Goal: Task Accomplishment & Management: Use online tool/utility

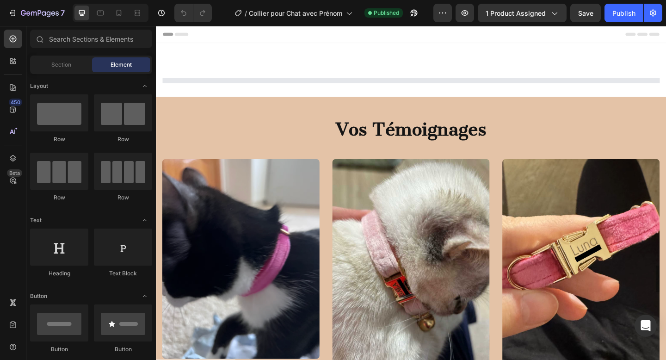
select select "Rose foncé"
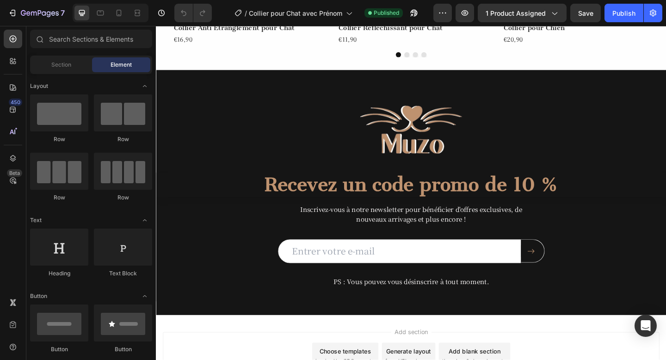
scroll to position [2230, 0]
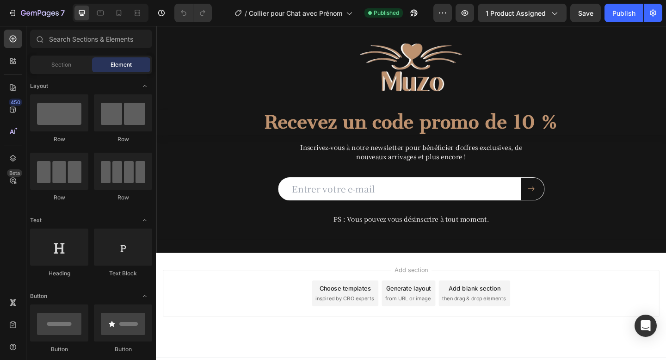
select select "Rose foncé"
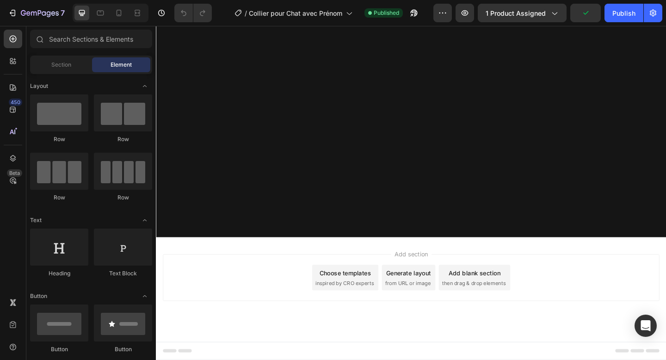
scroll to position [0, 0]
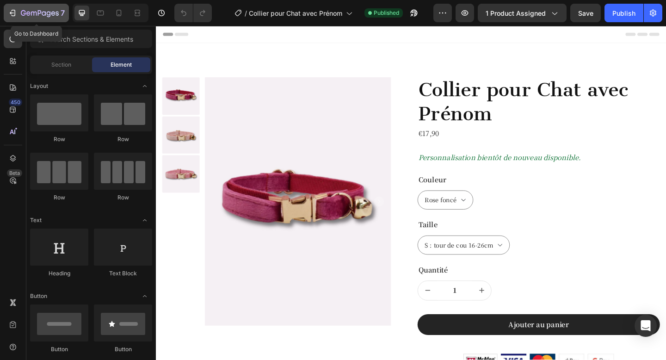
click at [18, 10] on div "7" at bounding box center [36, 12] width 57 height 11
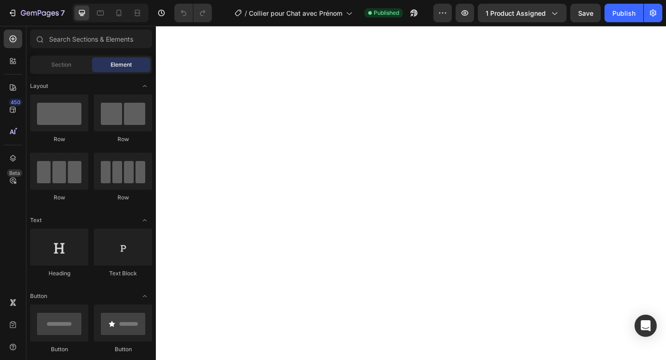
select select "Rose foncé"
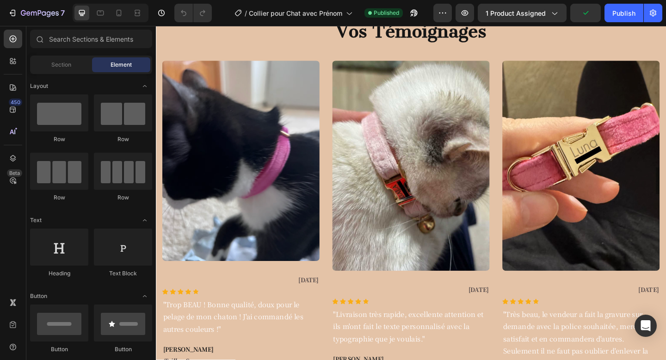
scroll to position [807, 0]
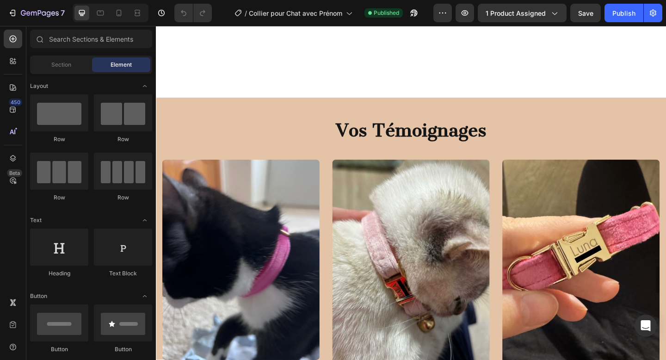
select select "Rose foncé"
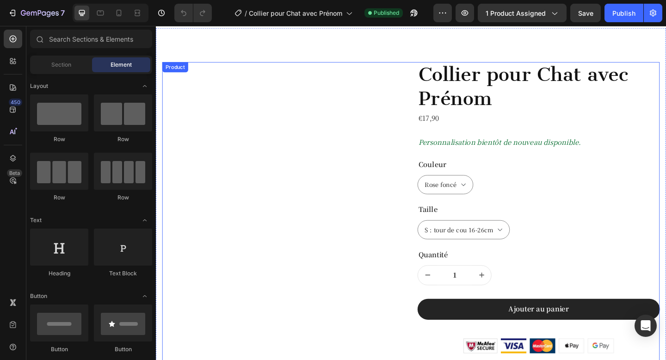
scroll to position [0, 0]
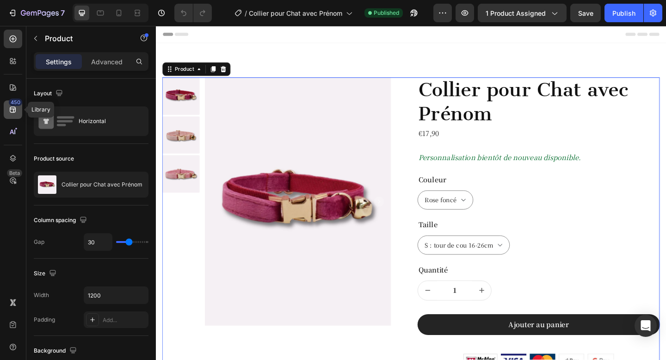
click at [15, 108] on icon at bounding box center [13, 110] width 6 height 6
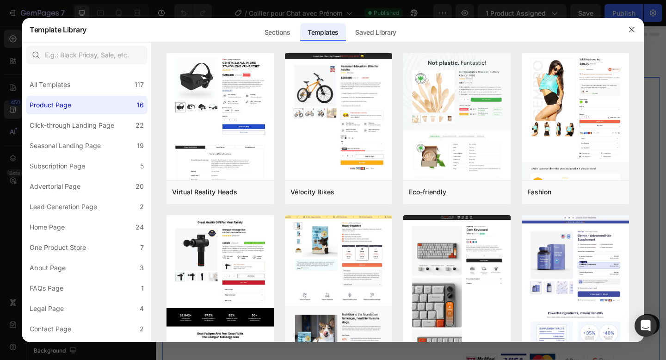
click at [12, 115] on div at bounding box center [333, 180] width 666 height 360
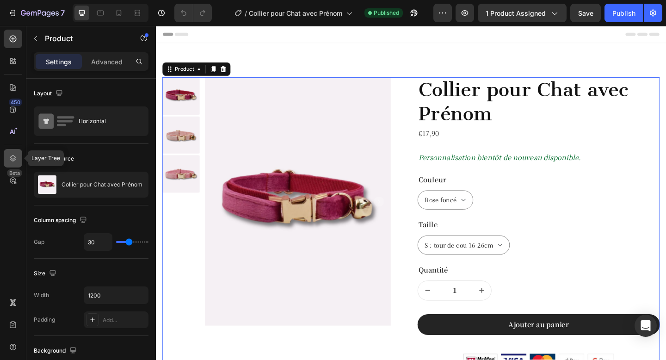
click at [15, 158] on icon at bounding box center [13, 158] width 6 height 6
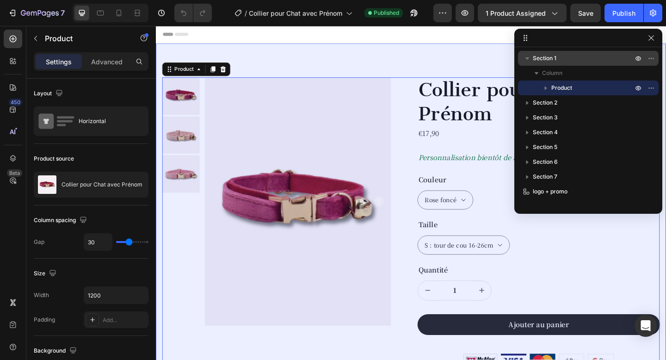
click at [527, 58] on icon "button" at bounding box center [528, 58] width 4 height 2
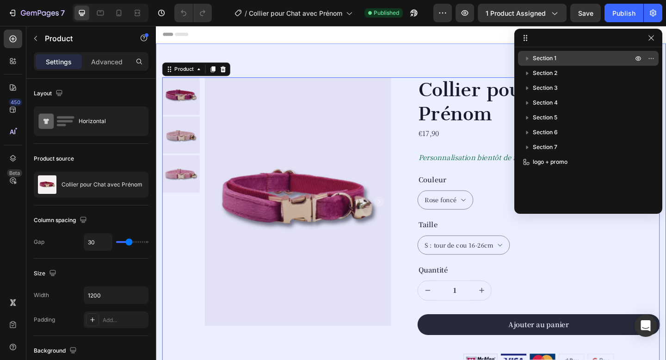
click at [527, 57] on icon "button" at bounding box center [527, 58] width 9 height 9
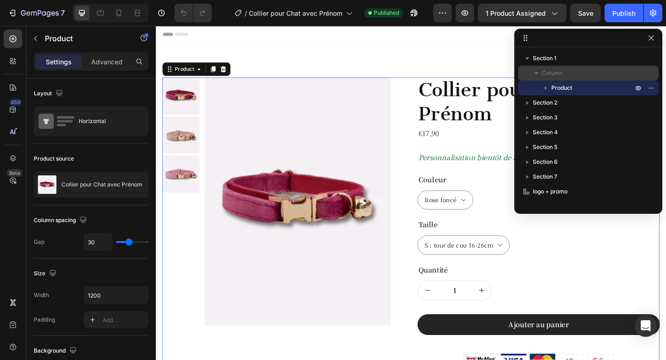
click at [540, 75] on icon "button" at bounding box center [536, 72] width 9 height 9
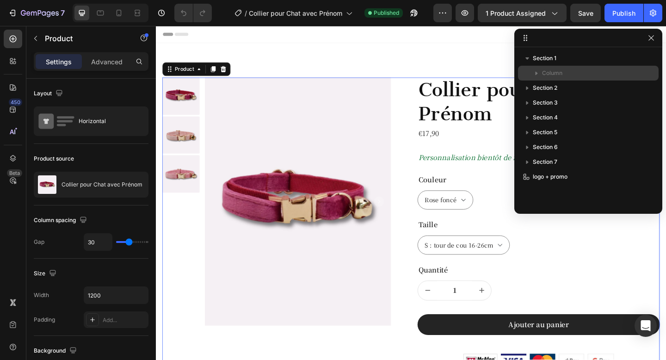
click at [538, 73] on icon "button" at bounding box center [536, 72] width 9 height 9
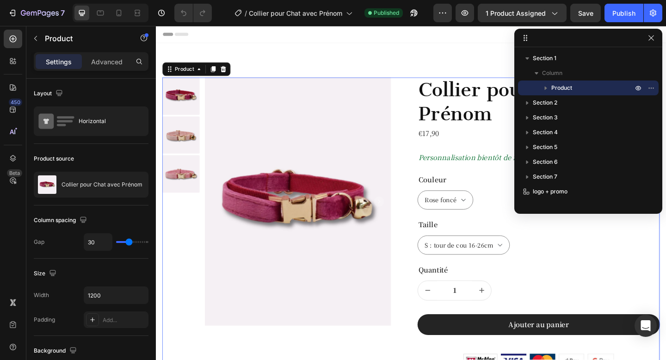
click at [548, 89] on icon "button" at bounding box center [545, 87] width 9 height 9
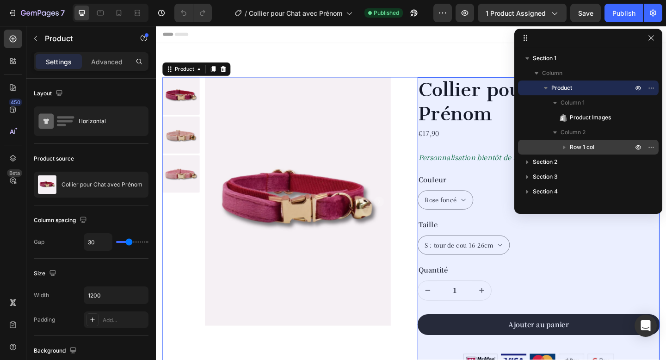
click at [564, 145] on icon "button" at bounding box center [564, 147] width 9 height 9
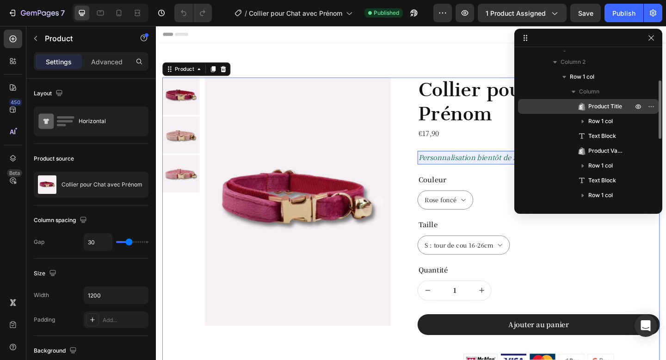
scroll to position [74, 0]
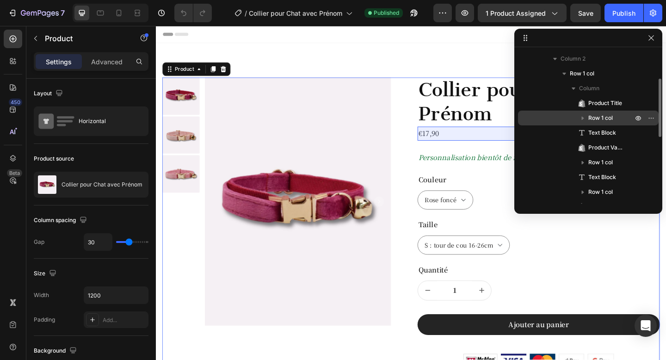
click at [581, 120] on icon "button" at bounding box center [582, 117] width 9 height 9
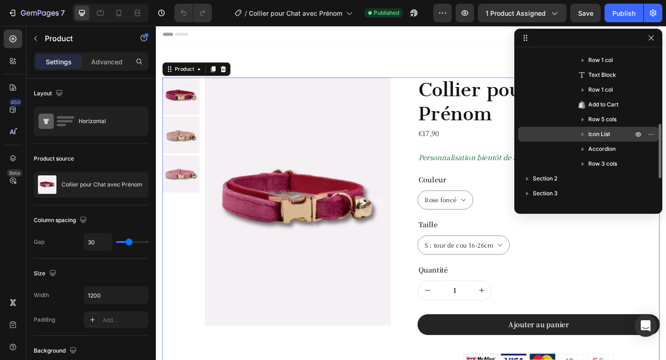
scroll to position [206, 0]
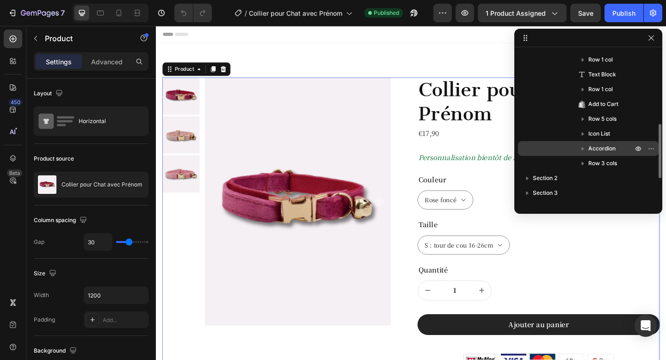
click at [583, 149] on icon "button" at bounding box center [583, 149] width 2 height 4
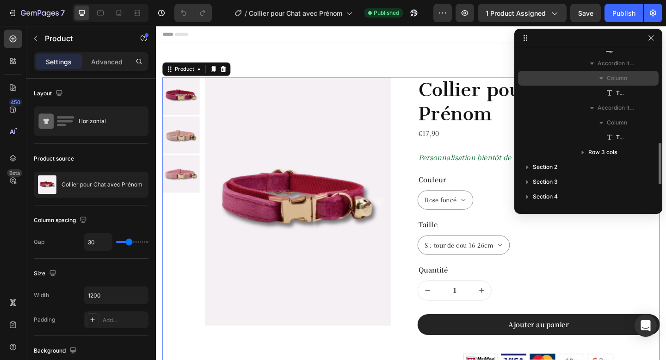
scroll to position [367, 0]
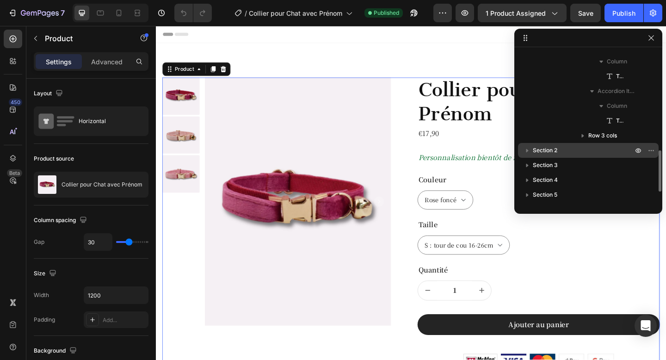
click at [521, 150] on div "Section 2" at bounding box center [588, 150] width 141 height 15
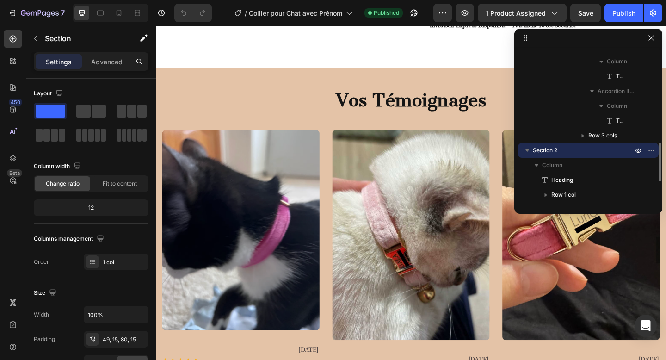
scroll to position [746, 0]
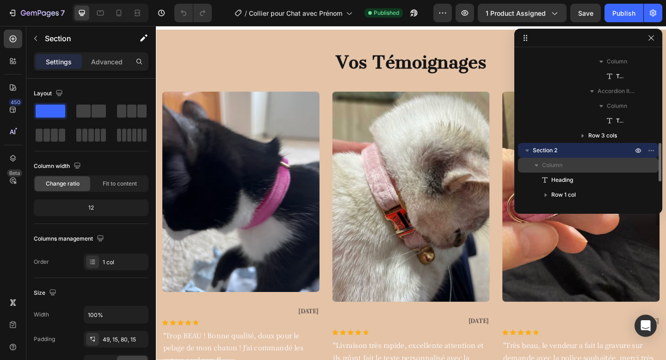
click at [539, 163] on icon "button" at bounding box center [536, 165] width 9 height 9
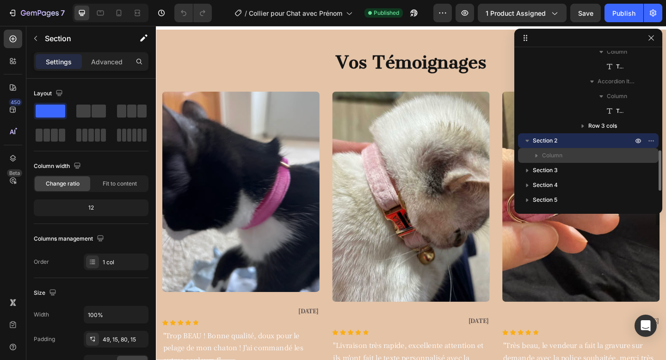
click at [539, 157] on icon "button" at bounding box center [536, 155] width 9 height 9
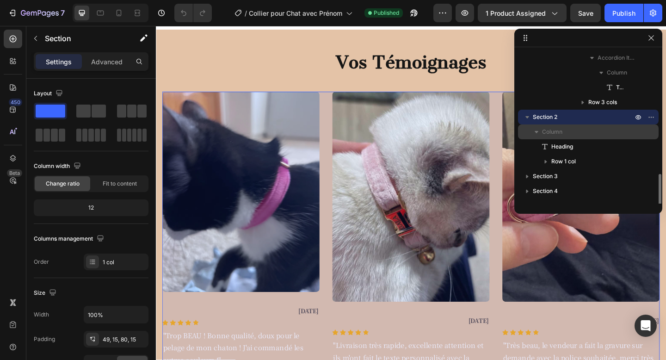
scroll to position [435, 0]
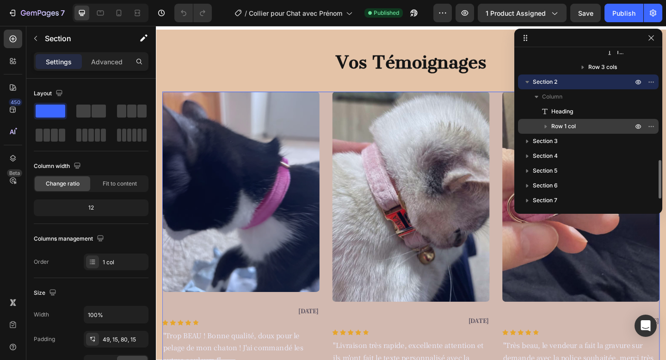
click at [552, 127] on span "Row 1 col" at bounding box center [564, 126] width 25 height 9
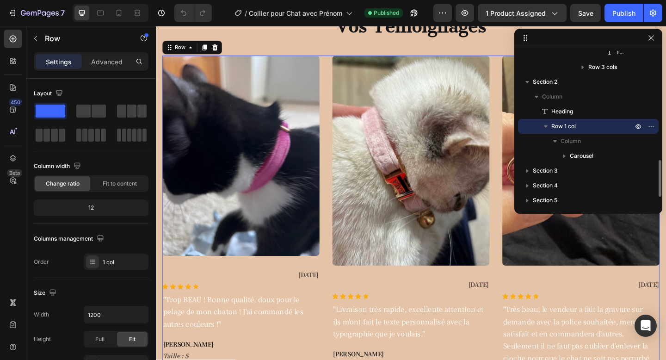
scroll to position [443, 0]
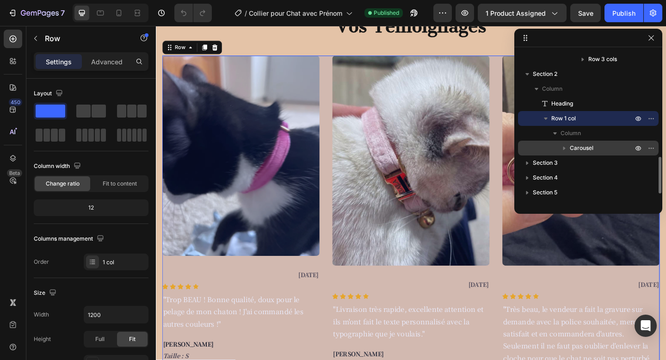
click at [571, 145] on span "Carousel" at bounding box center [582, 147] width 24 height 9
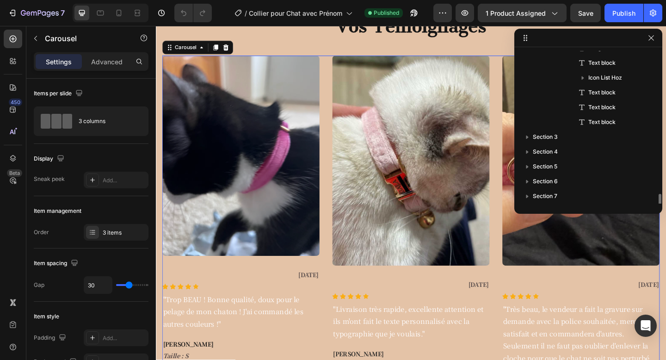
scroll to position [795, 0]
click at [582, 126] on p "Section 3" at bounding box center [584, 122] width 102 height 9
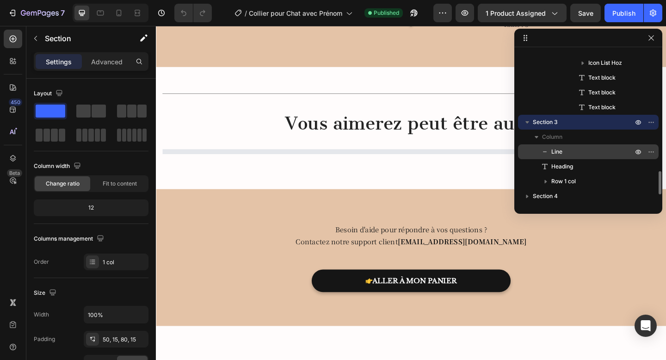
scroll to position [1237, 0]
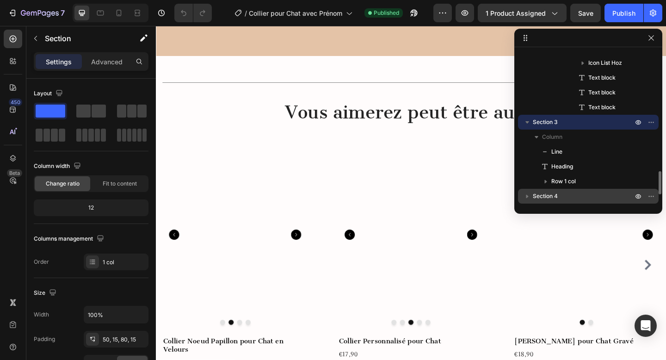
click at [557, 196] on span "Section 4" at bounding box center [545, 196] width 25 height 9
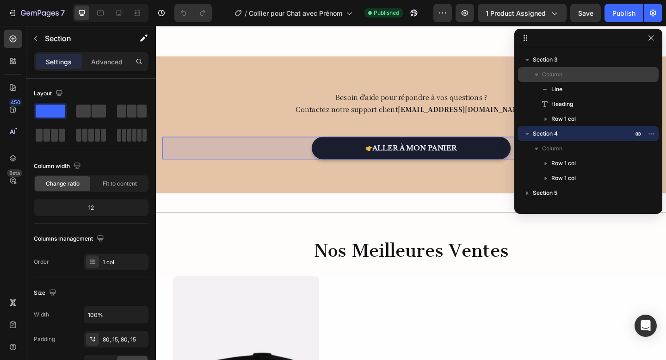
scroll to position [899, 0]
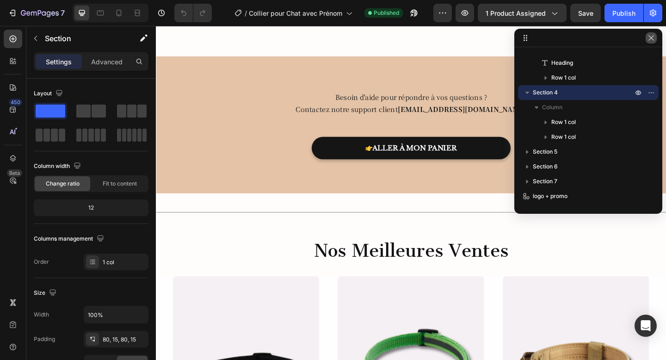
drag, startPoint x: 653, startPoint y: 37, endPoint x: 540, endPoint y: 12, distance: 115.2
click at [653, 37] on icon "button" at bounding box center [651, 37] width 7 height 7
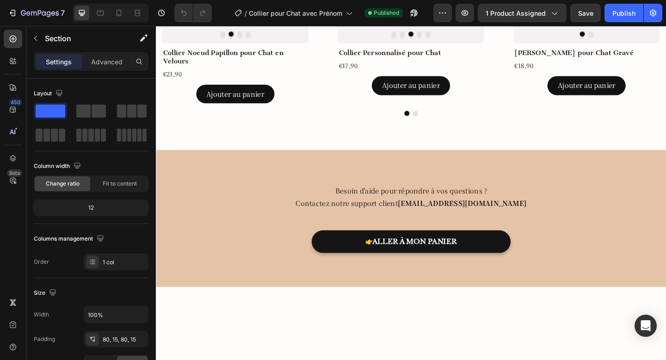
scroll to position [1160, 0]
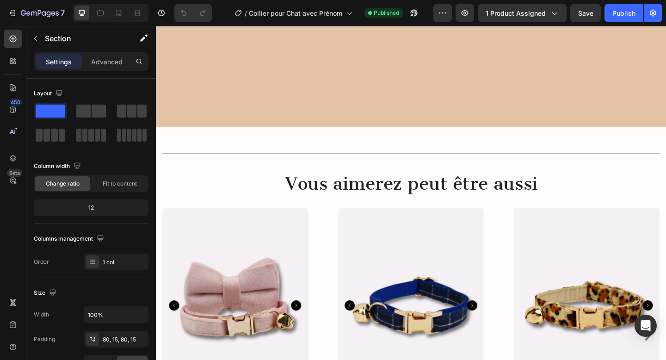
select select "Rose foncé"
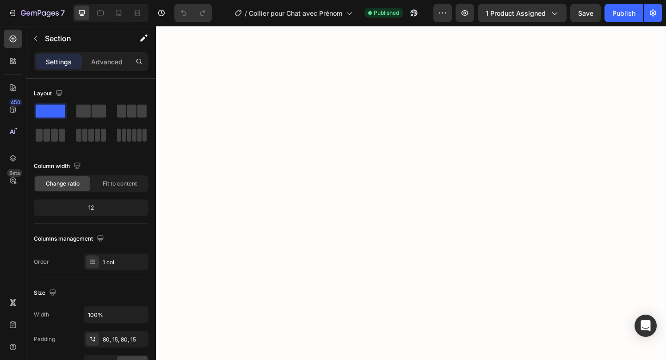
scroll to position [0, 0]
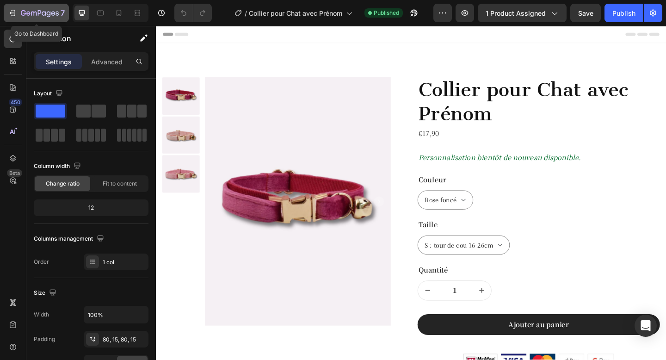
click at [35, 17] on icon "button" at bounding box center [40, 14] width 38 height 8
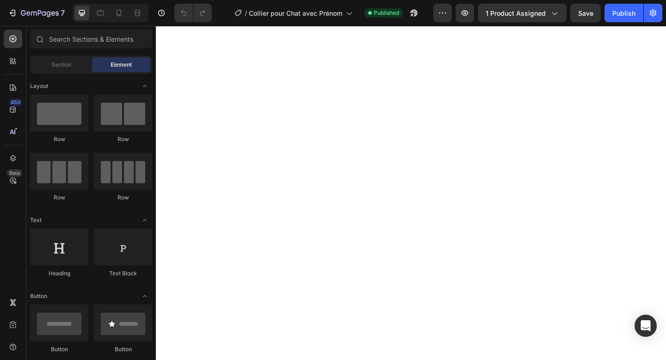
select select "Rose foncé"
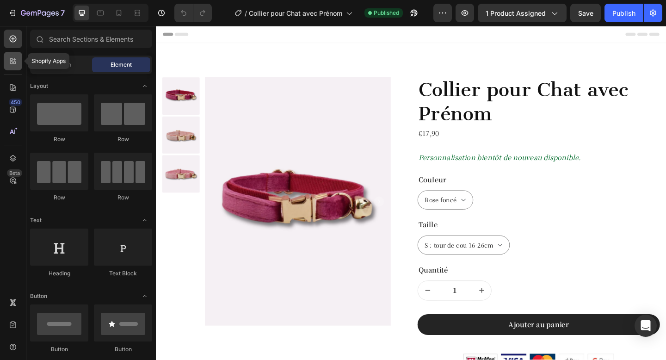
click at [16, 67] on div at bounding box center [13, 61] width 19 height 19
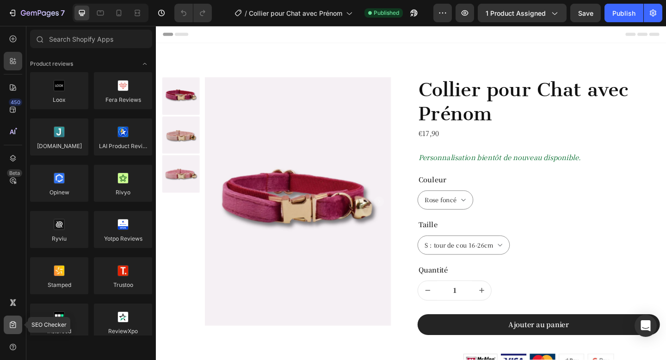
click at [12, 329] on div at bounding box center [13, 325] width 19 height 19
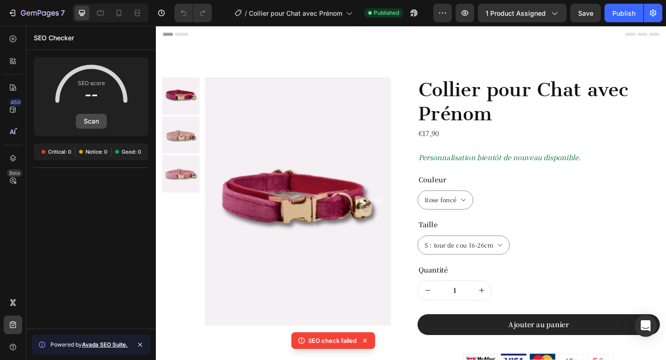
click at [90, 120] on button "Scan" at bounding box center [91, 121] width 31 height 15
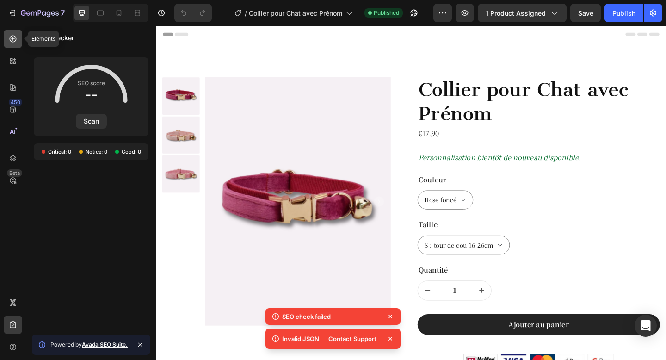
click at [19, 38] on div at bounding box center [13, 39] width 19 height 19
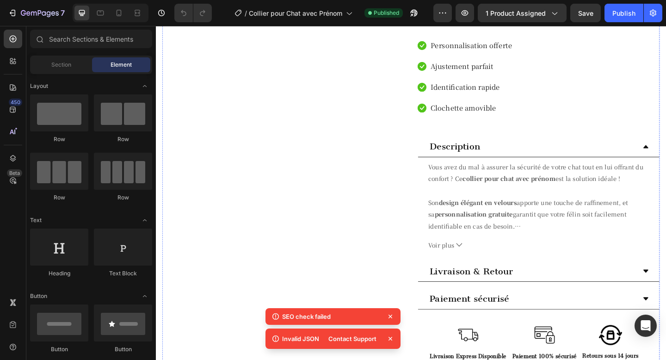
scroll to position [684, 0]
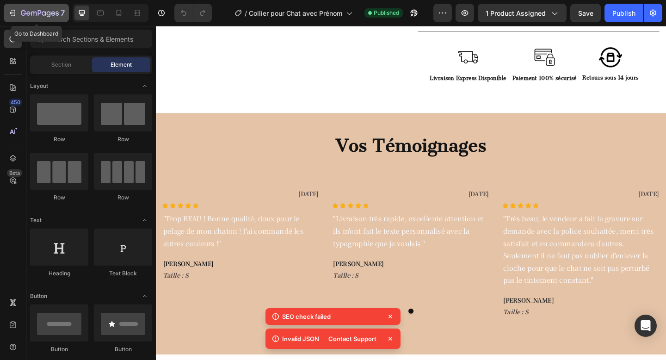
click at [33, 10] on icon "button" at bounding box center [40, 14] width 38 height 8
